Goal: Check status: Check status

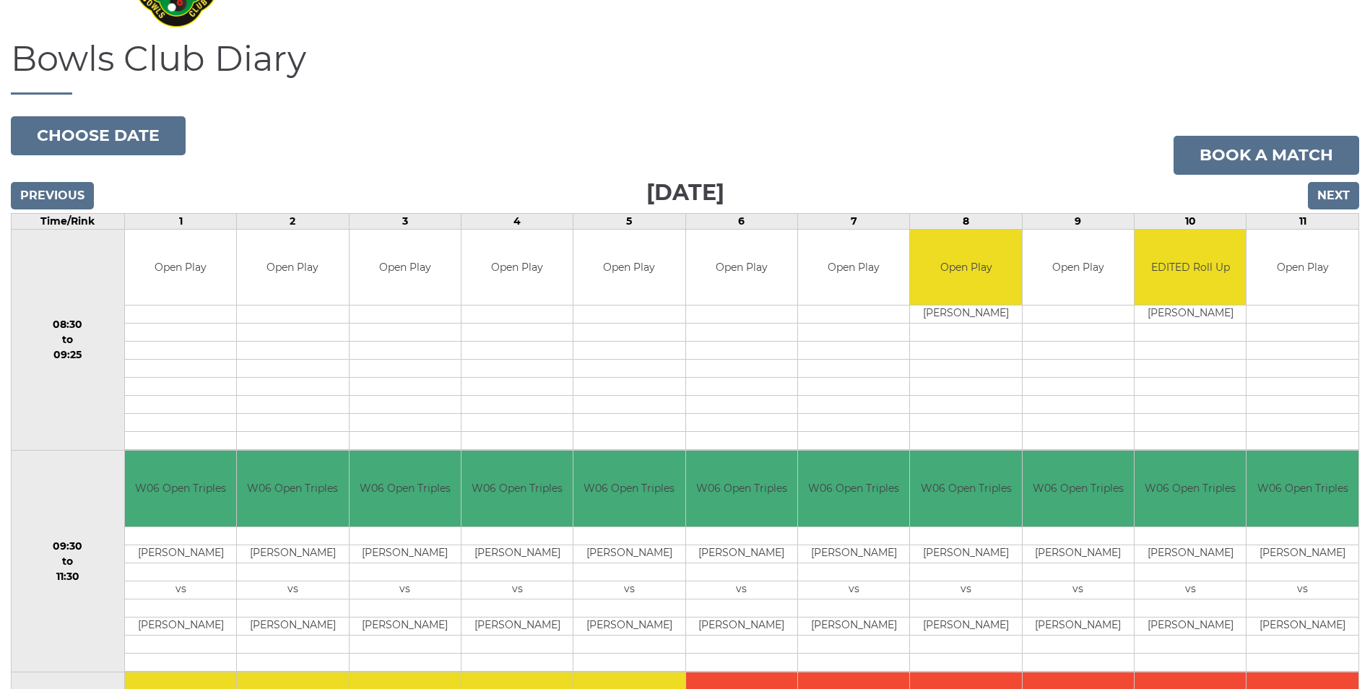
scroll to position [85, 0]
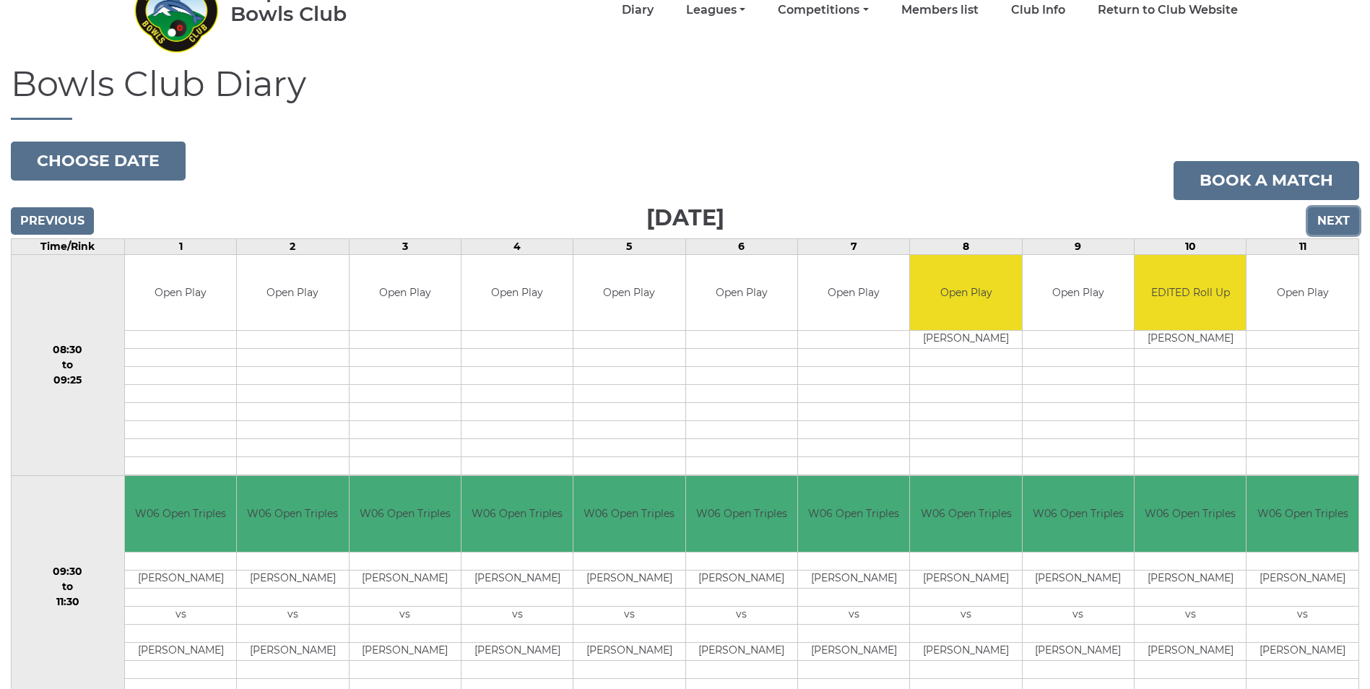
click at [675, 222] on input "Next" at bounding box center [1333, 220] width 51 height 27
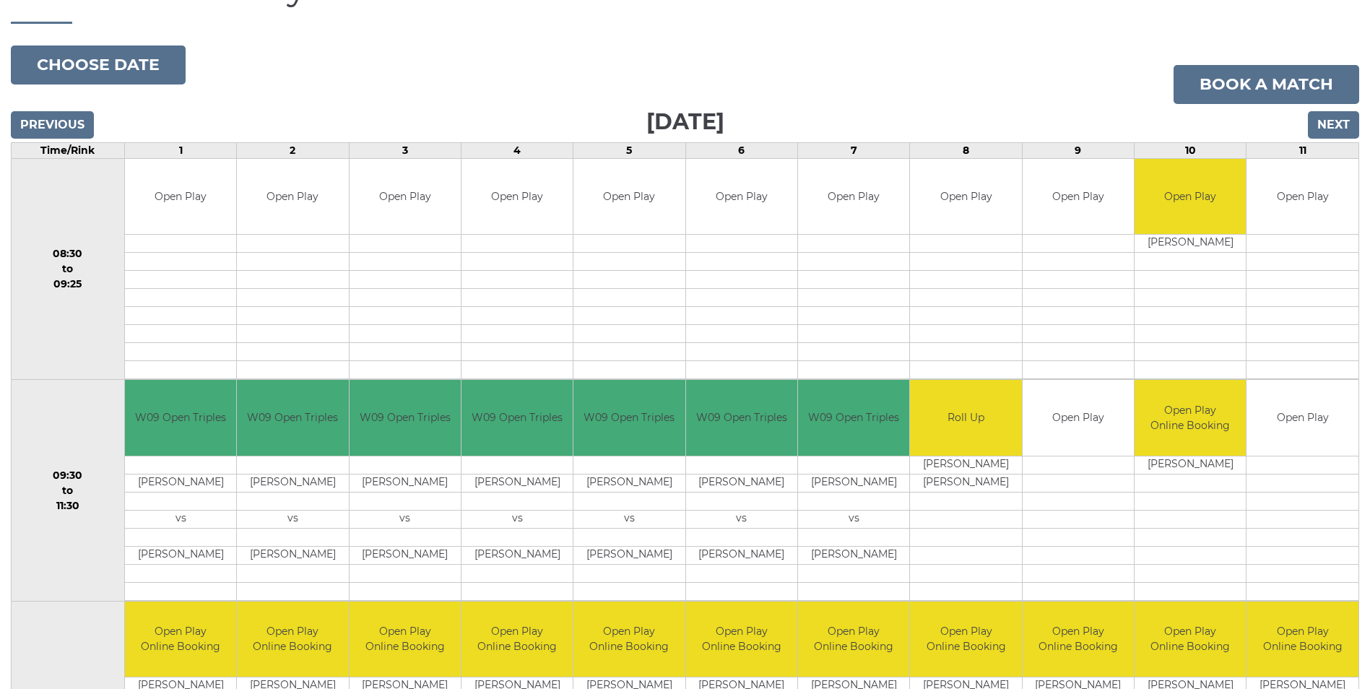
scroll to position [230, 0]
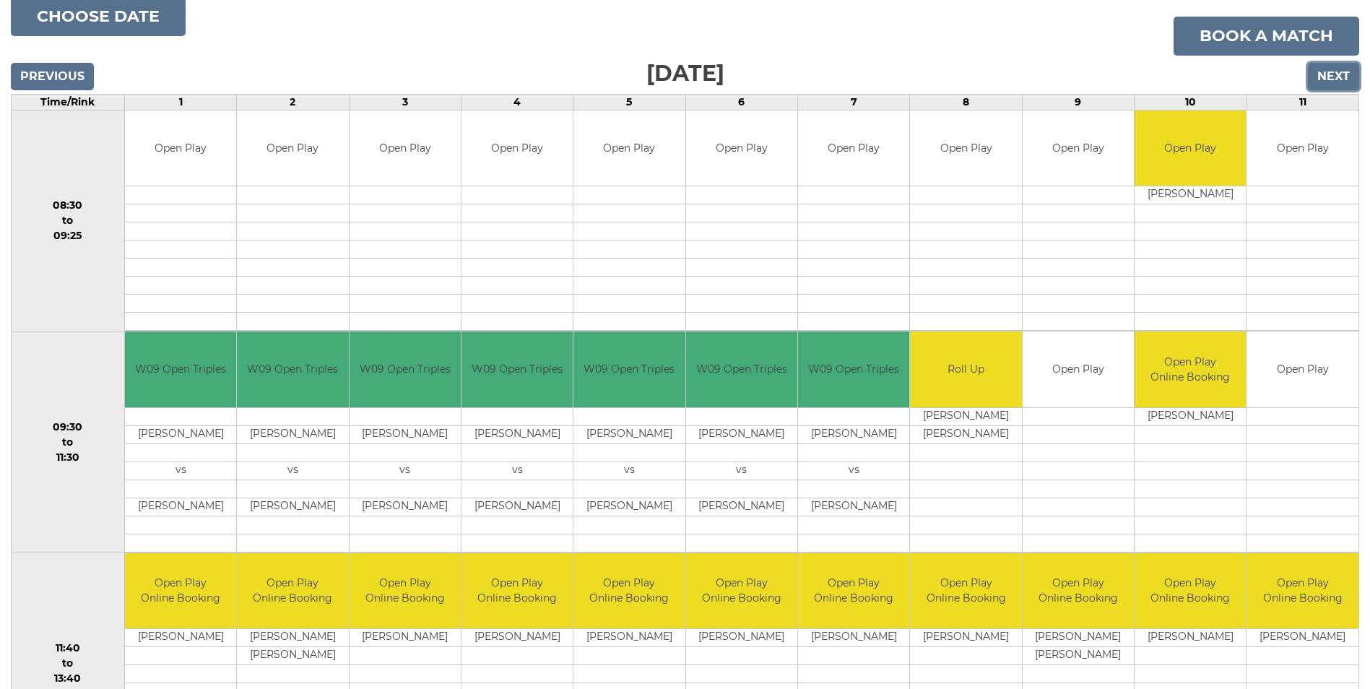
click at [1330, 79] on input "Next" at bounding box center [1333, 76] width 51 height 27
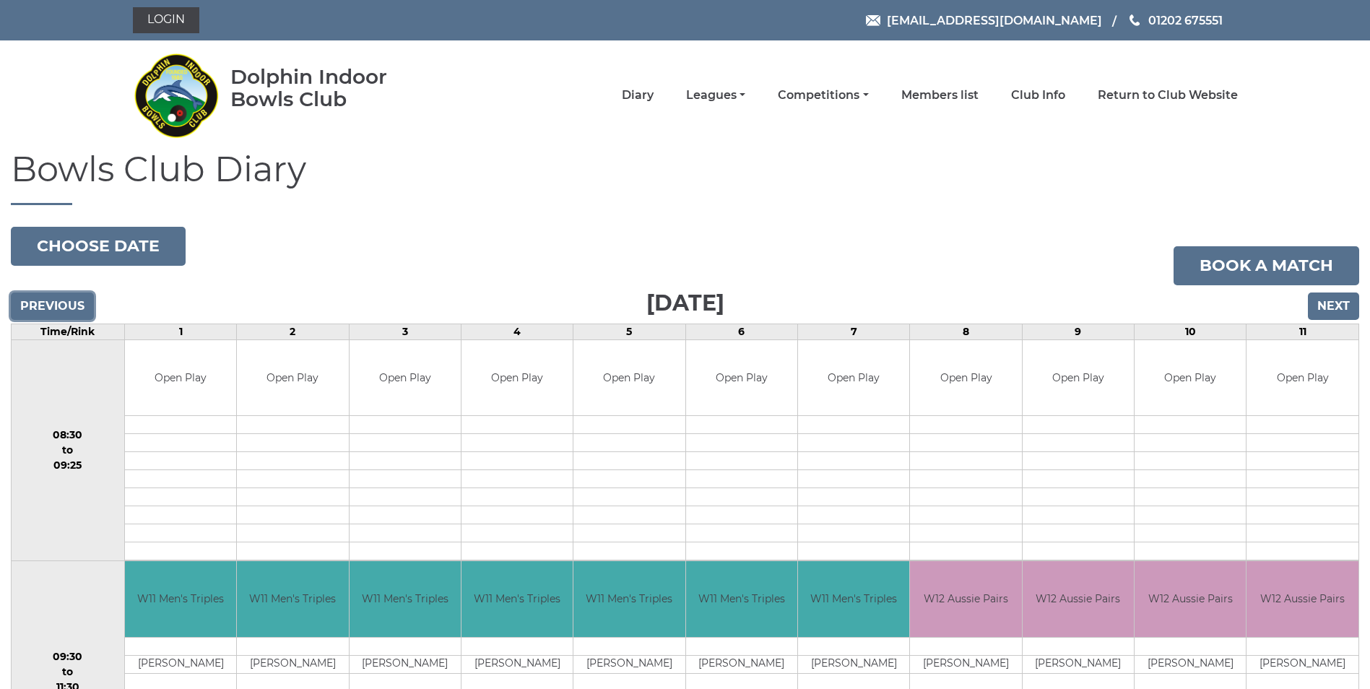
click at [55, 310] on input "Previous" at bounding box center [52, 305] width 83 height 27
